Goal: Navigation & Orientation: Find specific page/section

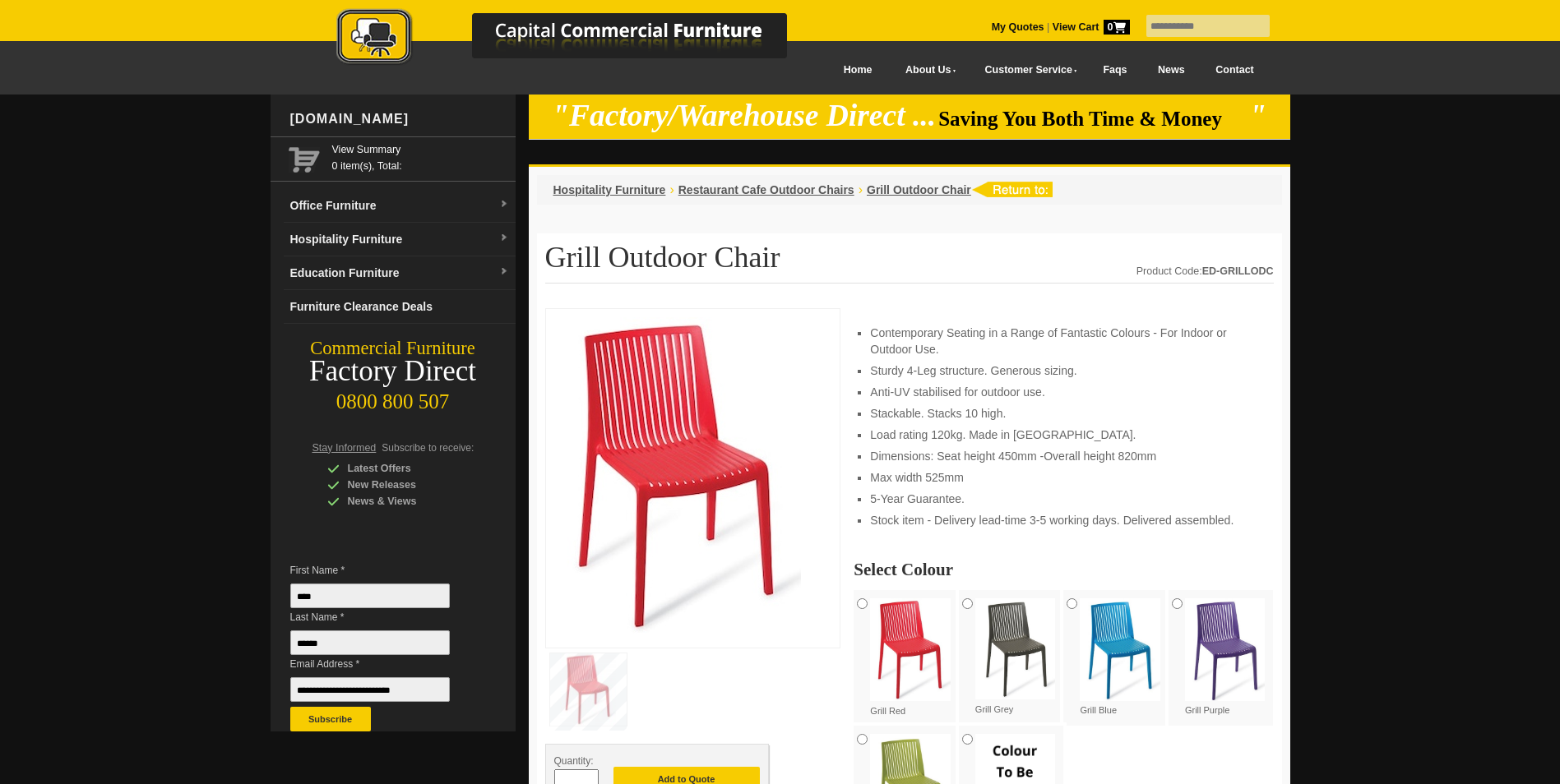
scroll to position [83, 0]
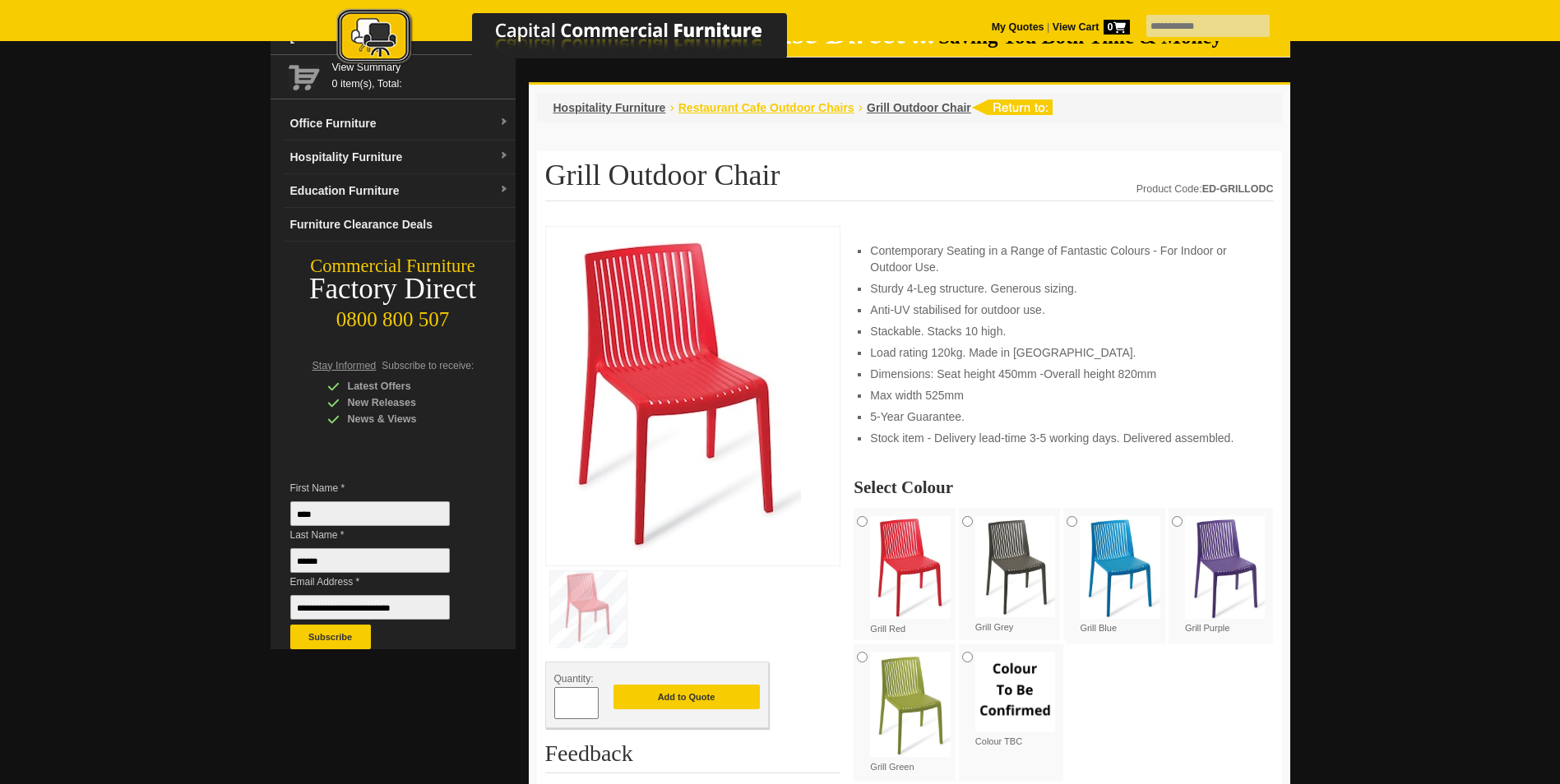
click at [794, 111] on span "Restaurant Cafe Outdoor Chairs" at bounding box center [766, 107] width 176 height 13
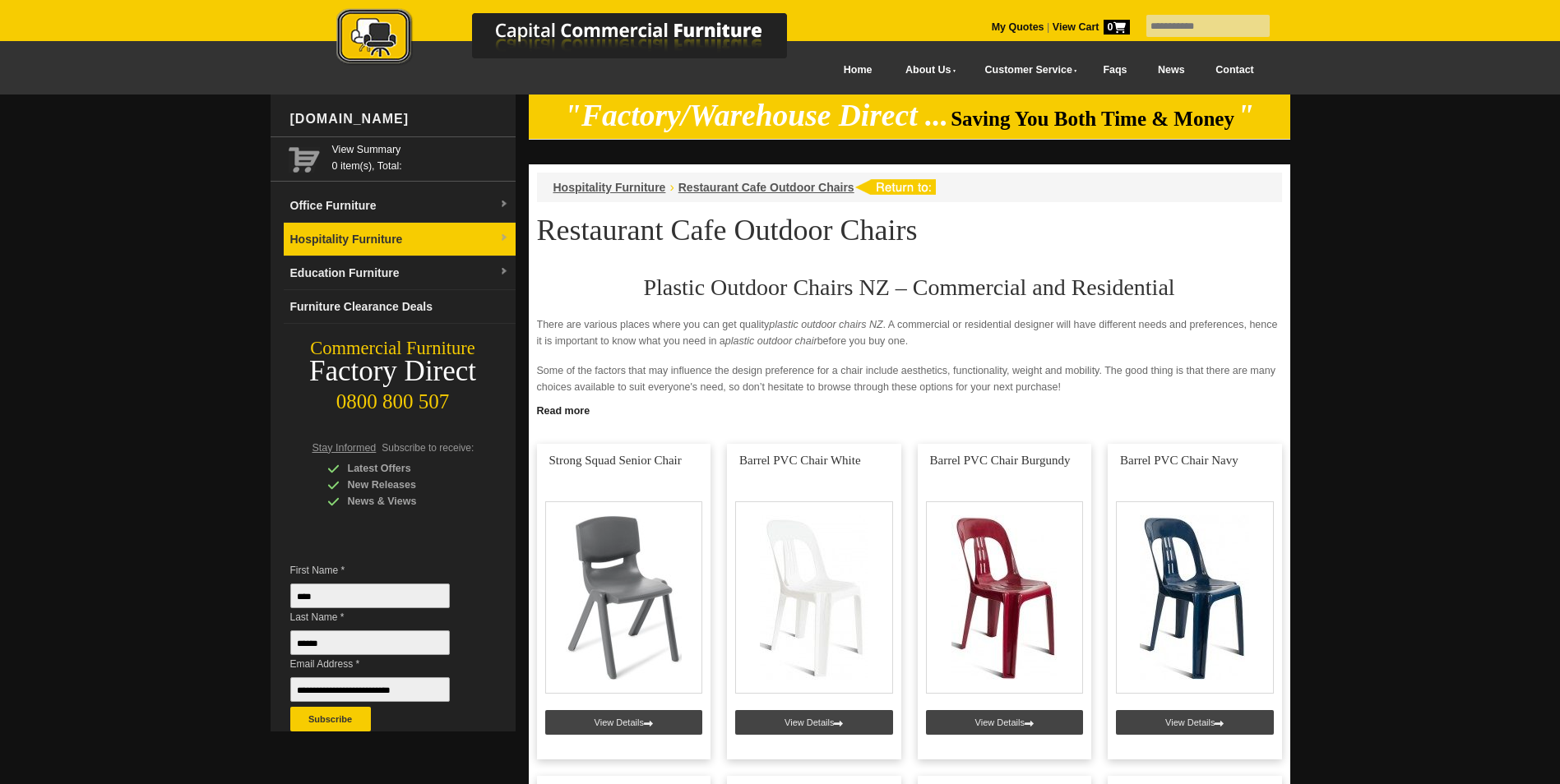
click at [331, 240] on link "Hospitality Furniture" at bounding box center [399, 240] width 231 height 34
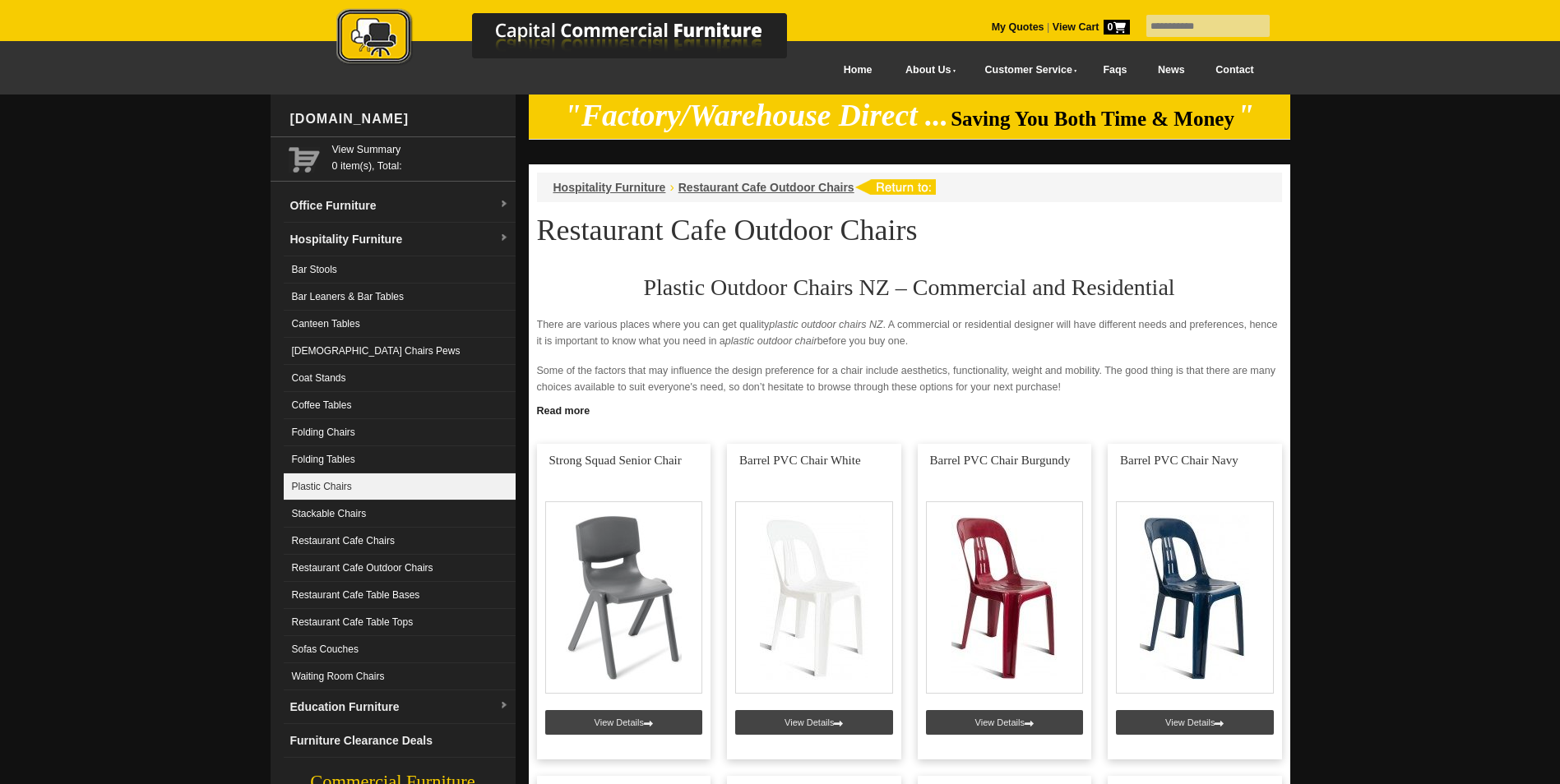
click at [317, 492] on link "Plastic Chairs" at bounding box center [399, 487] width 231 height 27
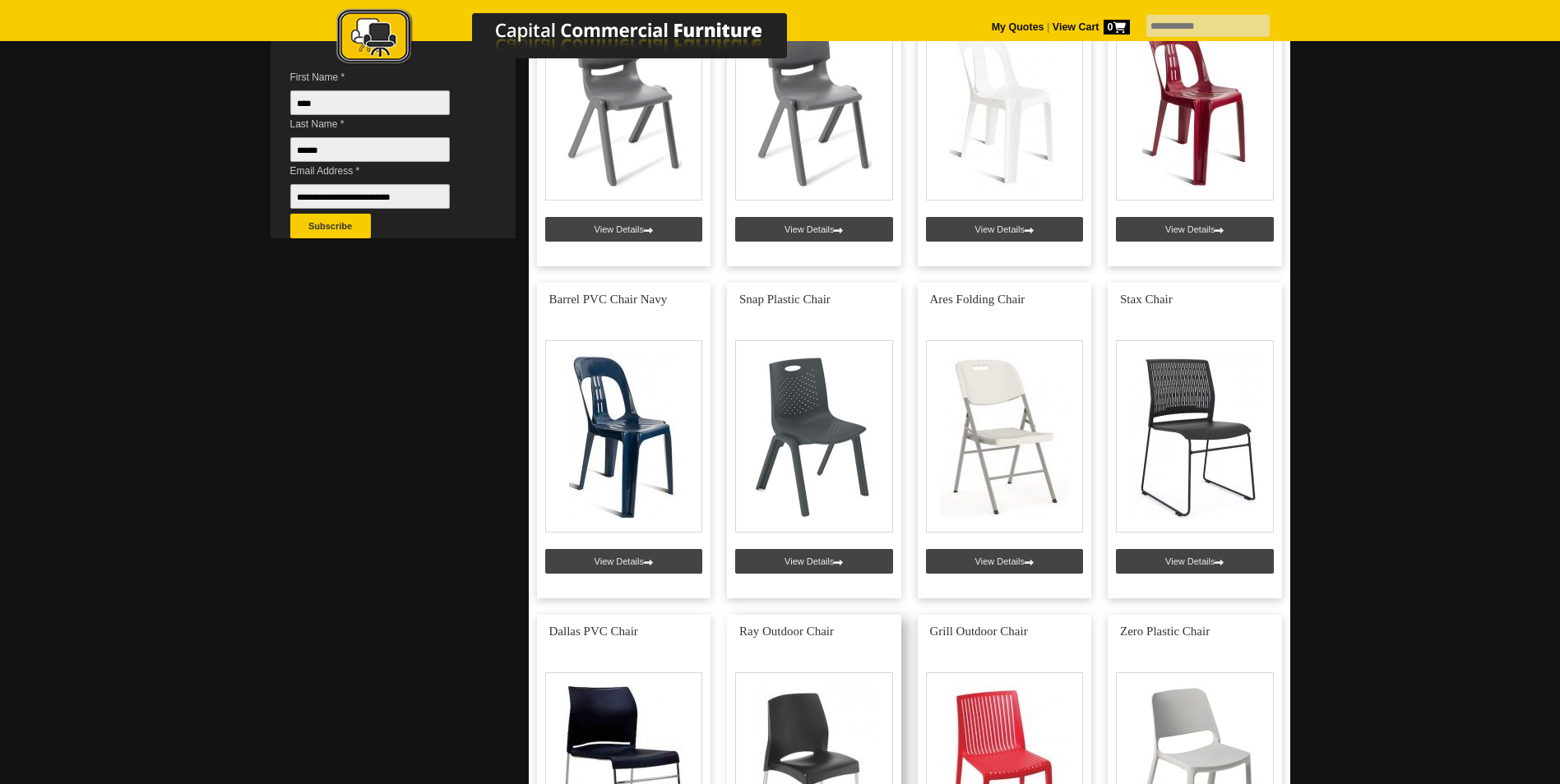
scroll to position [822, 0]
